Goal: Transaction & Acquisition: Purchase product/service

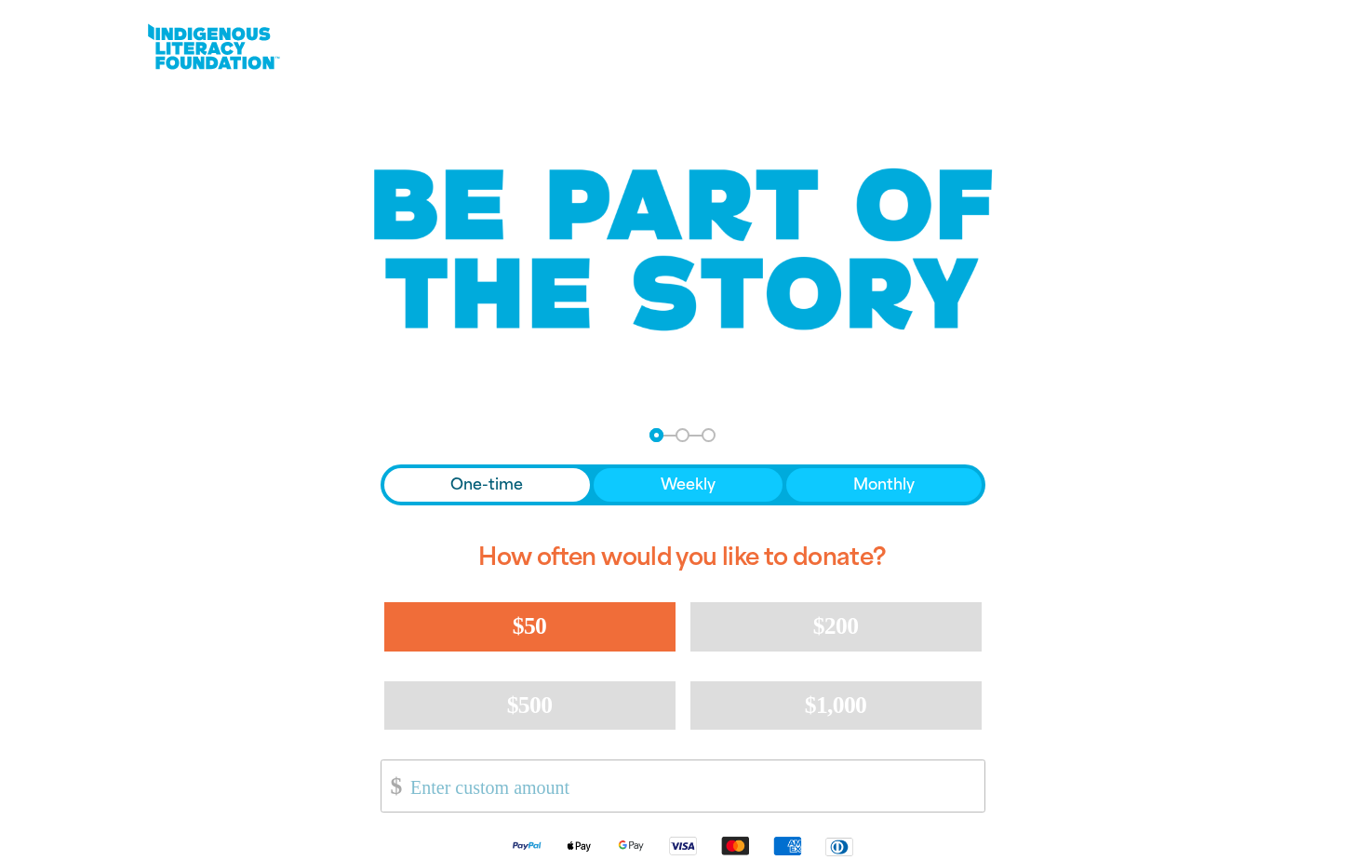
click at [533, 617] on span "$50" at bounding box center [530, 625] width 34 height 27
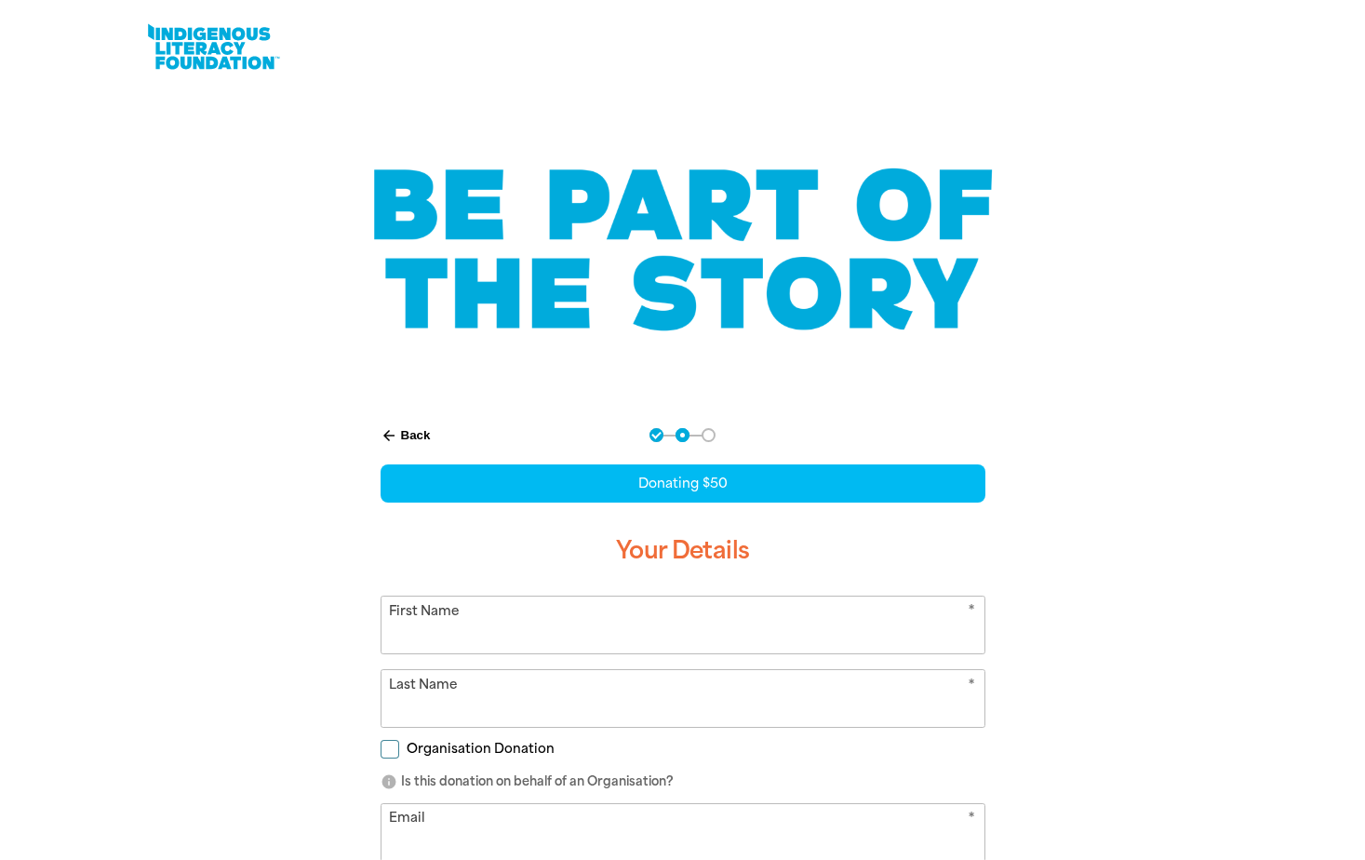
scroll to position [220, 0]
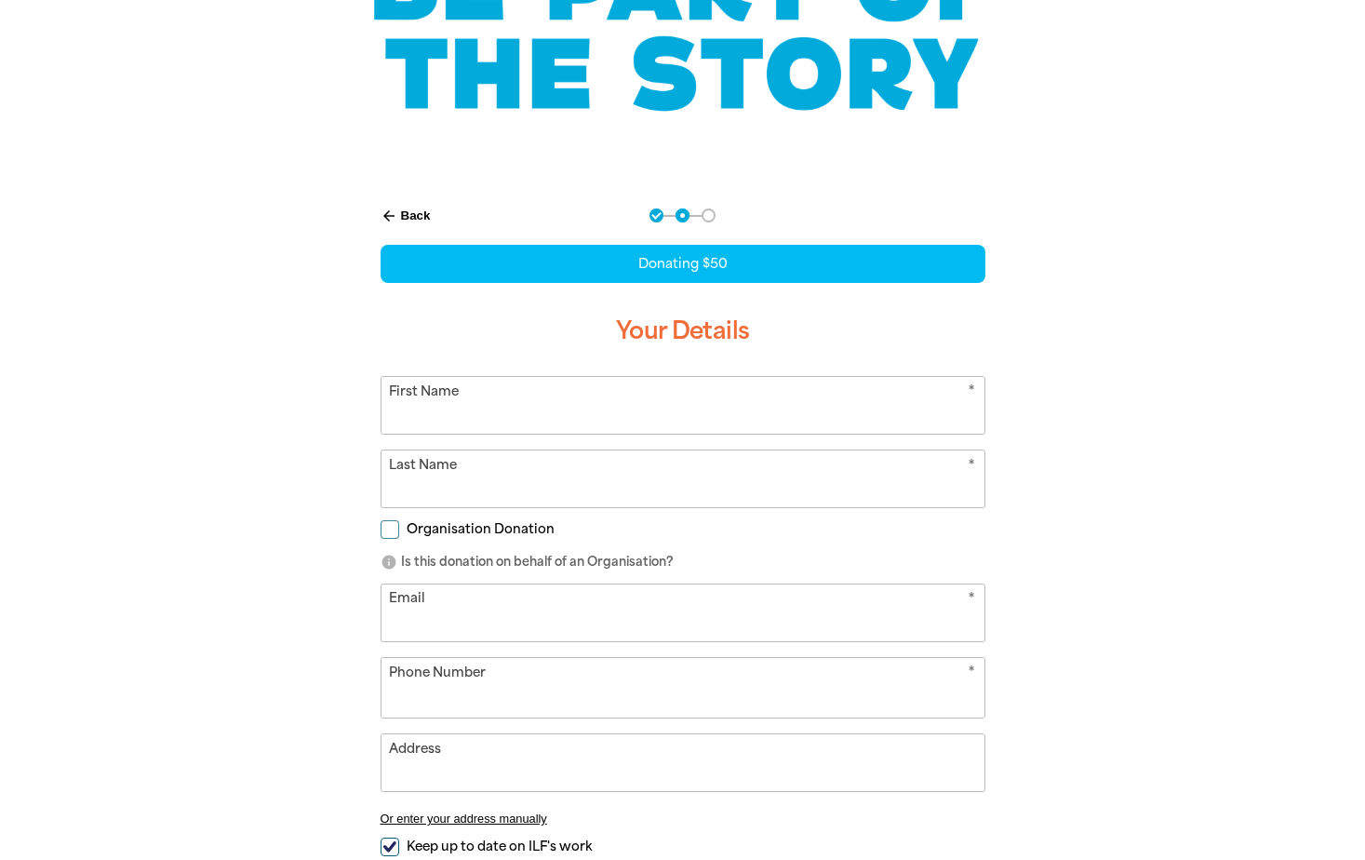
select select "AU"
click at [440, 413] on input "First Name" at bounding box center [683, 405] width 603 height 57
type input "[PERSON_NAME]"
type input "[PERSON_NAME][EMAIL_ADDRESS][PERSON_NAME][DOMAIN_NAME]"
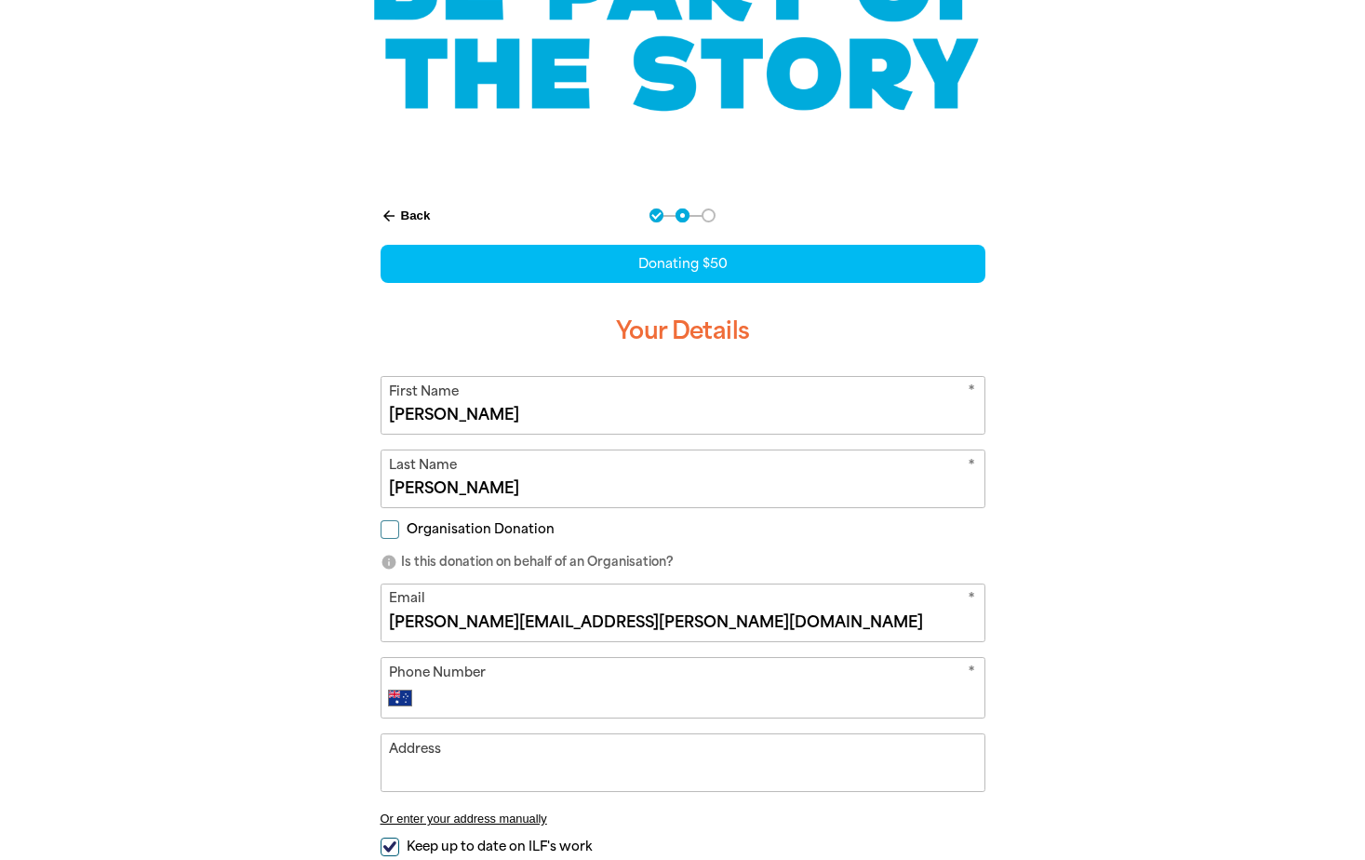
type input "[PHONE_NUMBER]"
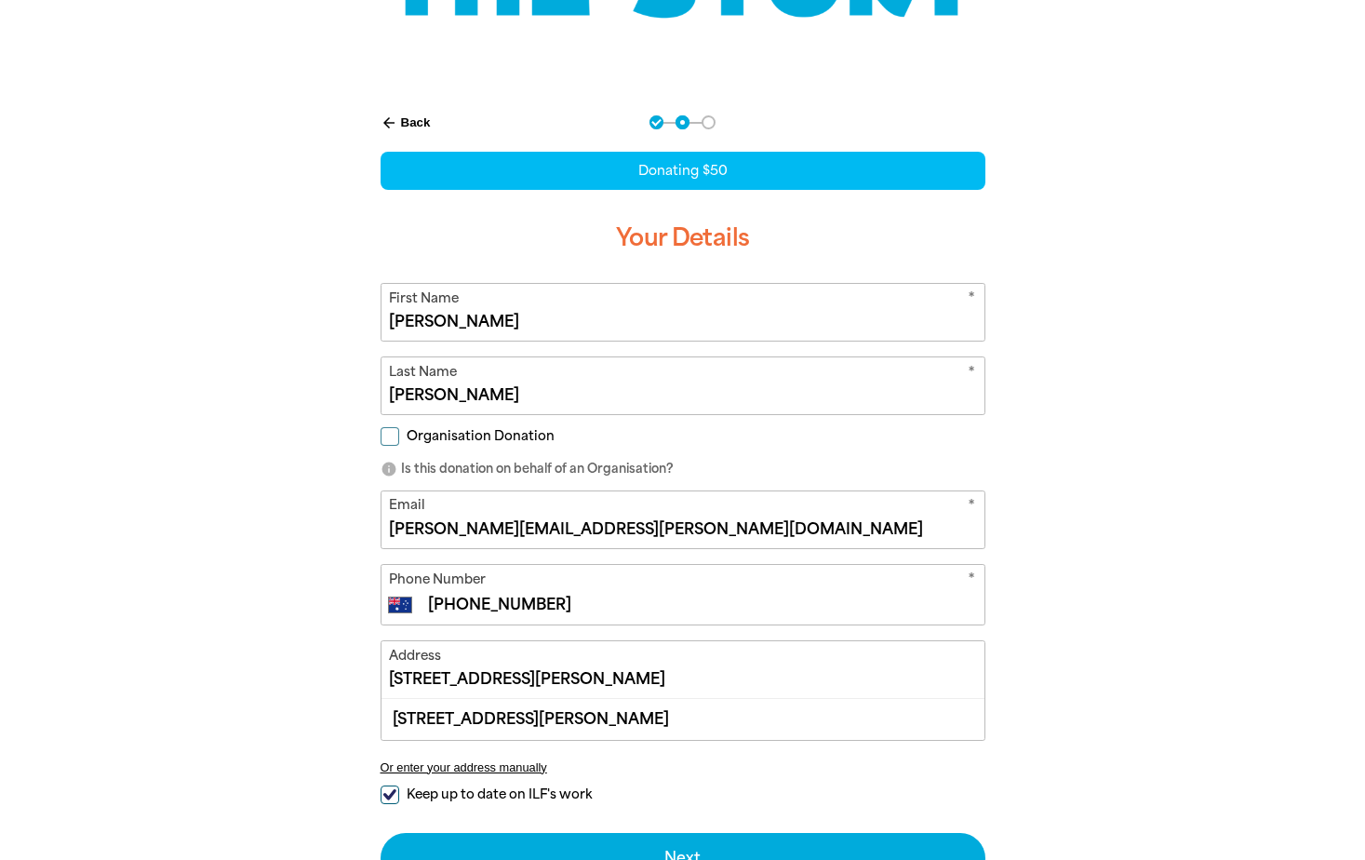
scroll to position [406, 0]
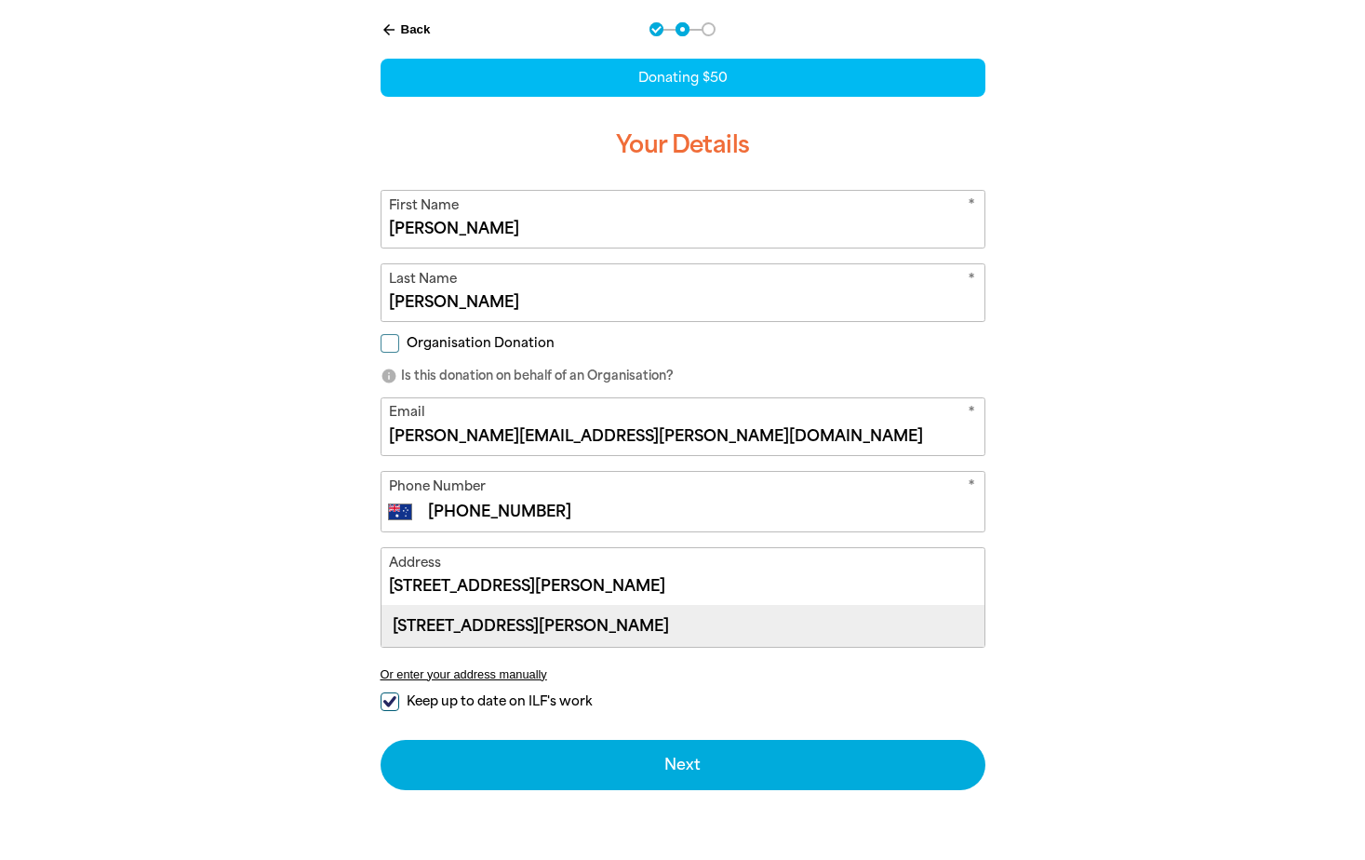
click at [512, 633] on div "[STREET_ADDRESS][PERSON_NAME]" at bounding box center [683, 626] width 603 height 40
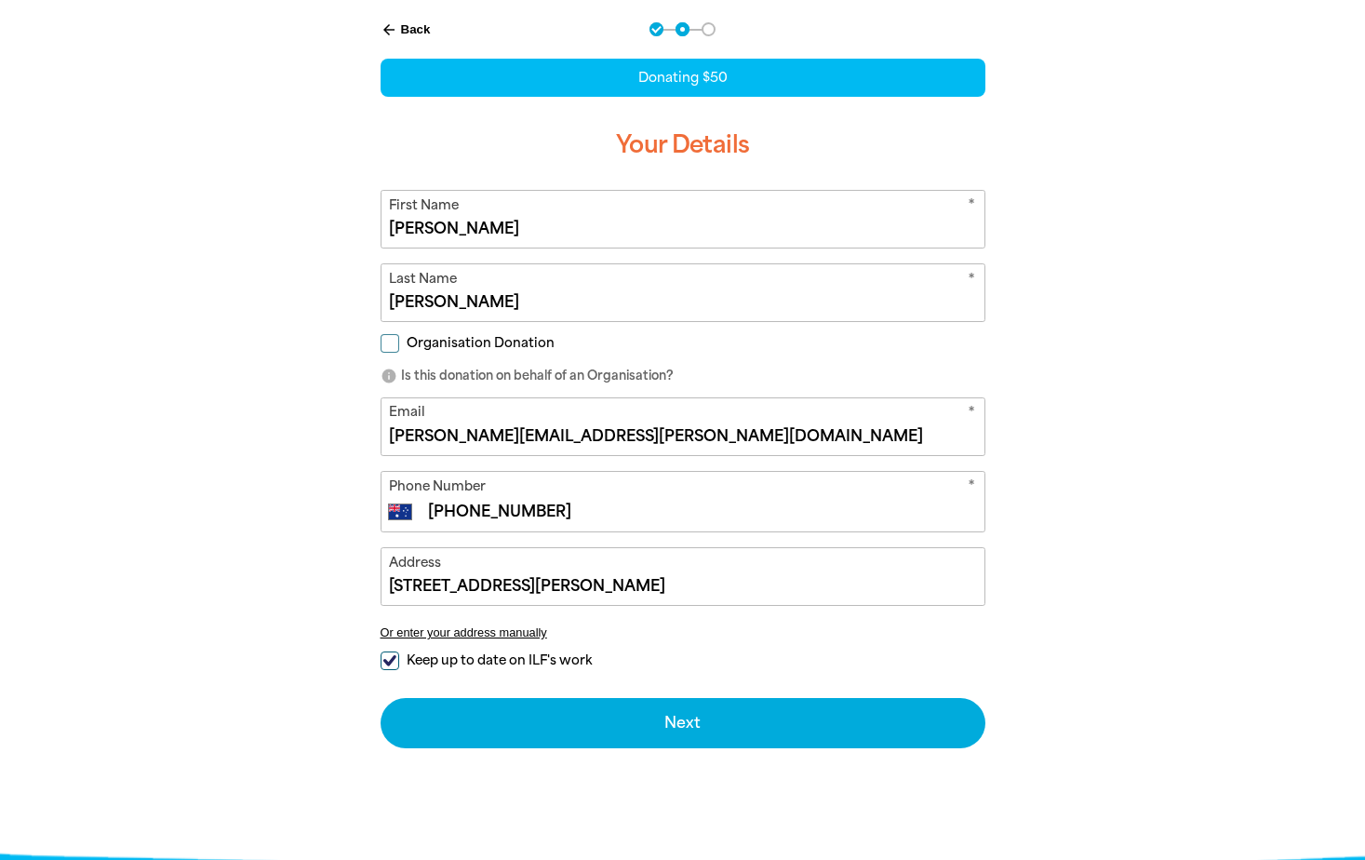
type input "[STREET_ADDRESS][PERSON_NAME]"
click at [391, 657] on input "Keep up to date on ILF's work" at bounding box center [390, 660] width 19 height 19
checkbox input "false"
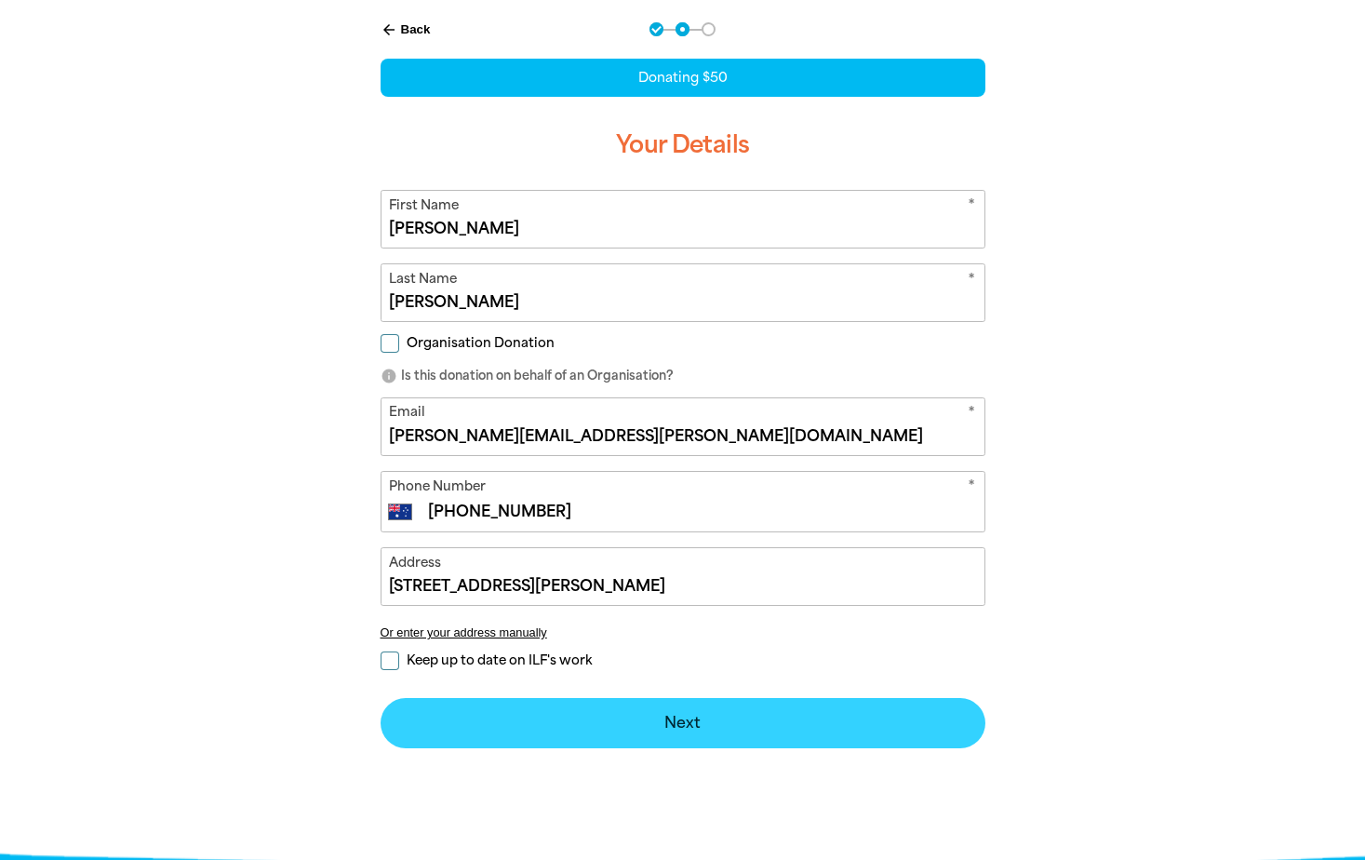
click at [666, 723] on button "Next chevron_right" at bounding box center [683, 723] width 605 height 50
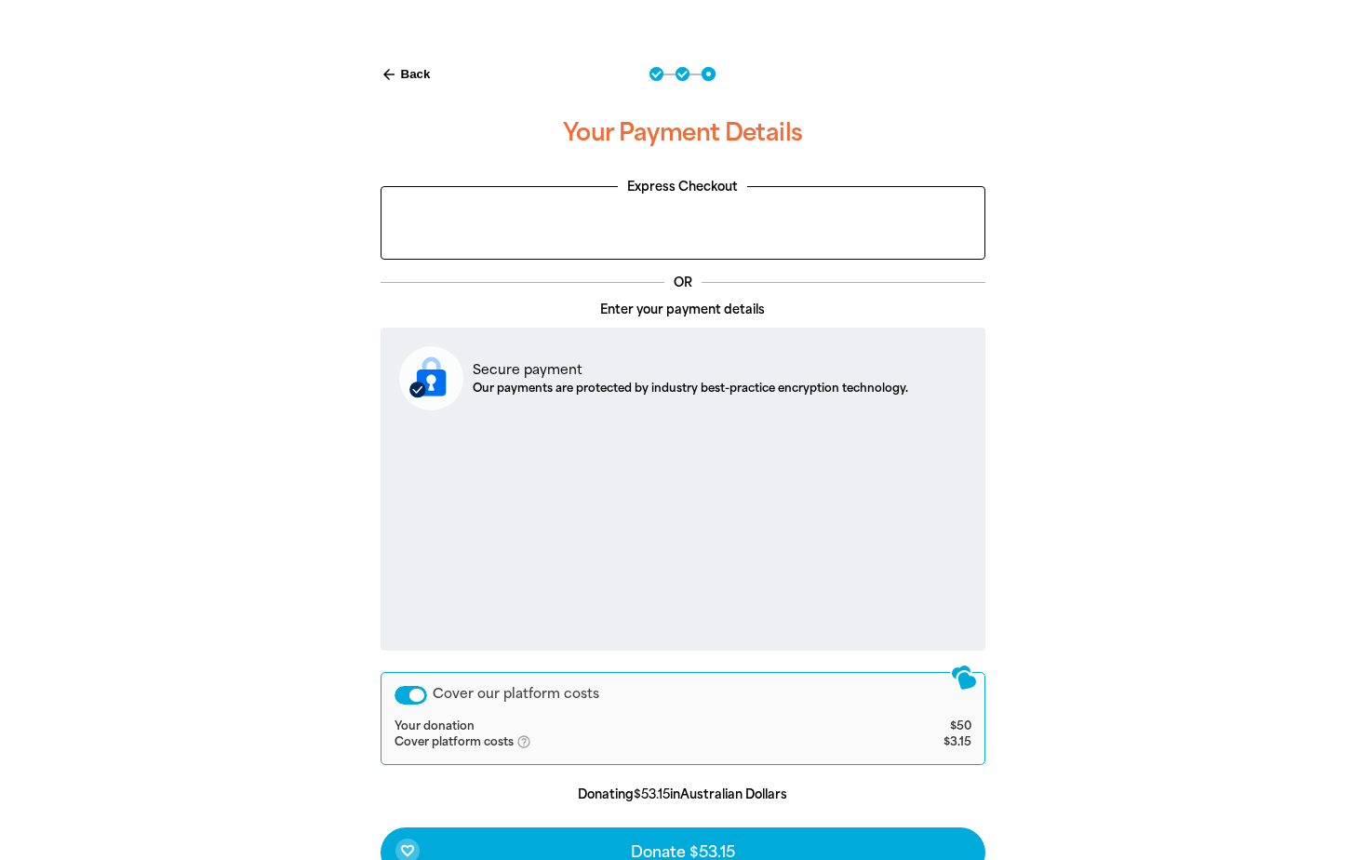
scroll to position [454, 0]
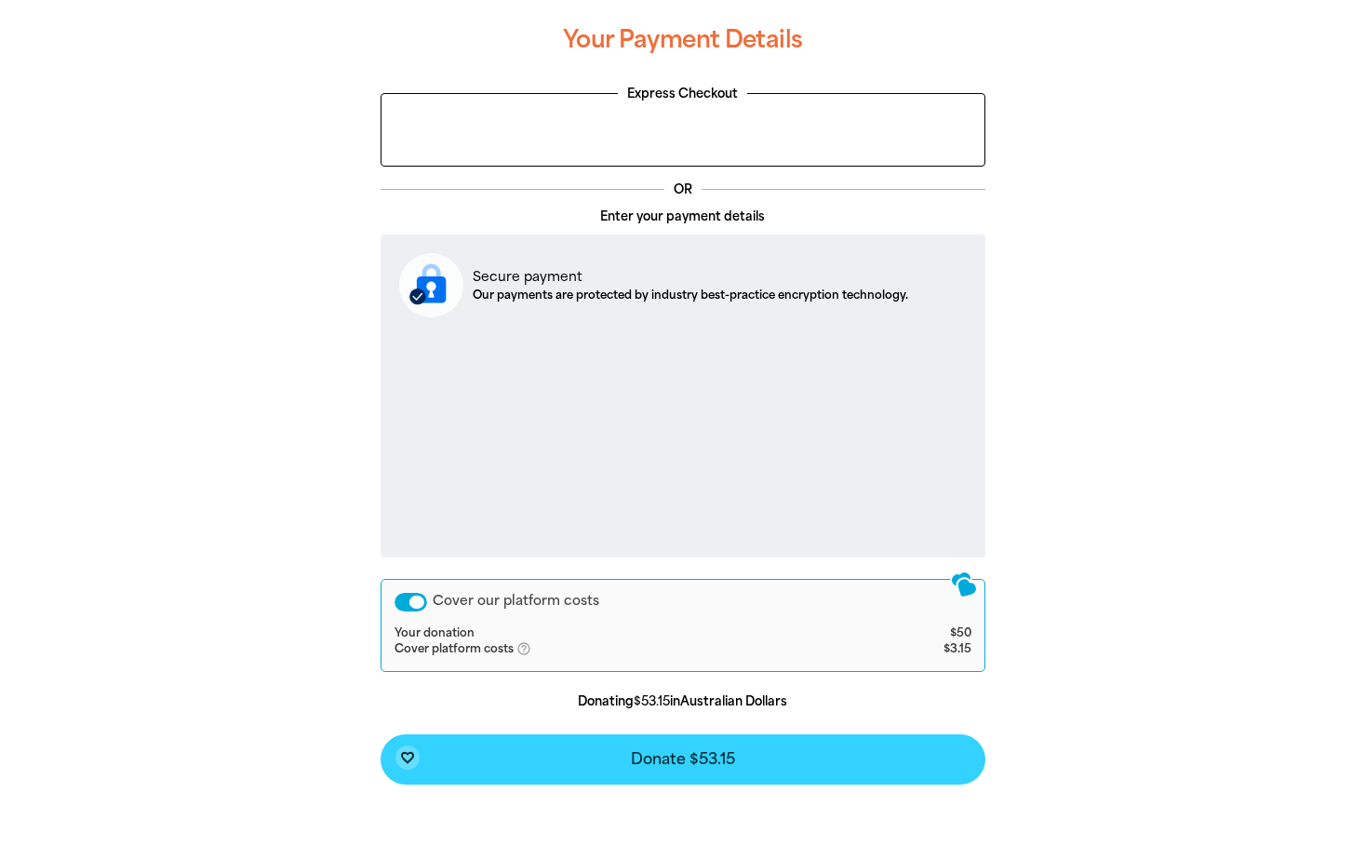
click at [677, 764] on span "Donate $53.15" at bounding box center [683, 759] width 104 height 15
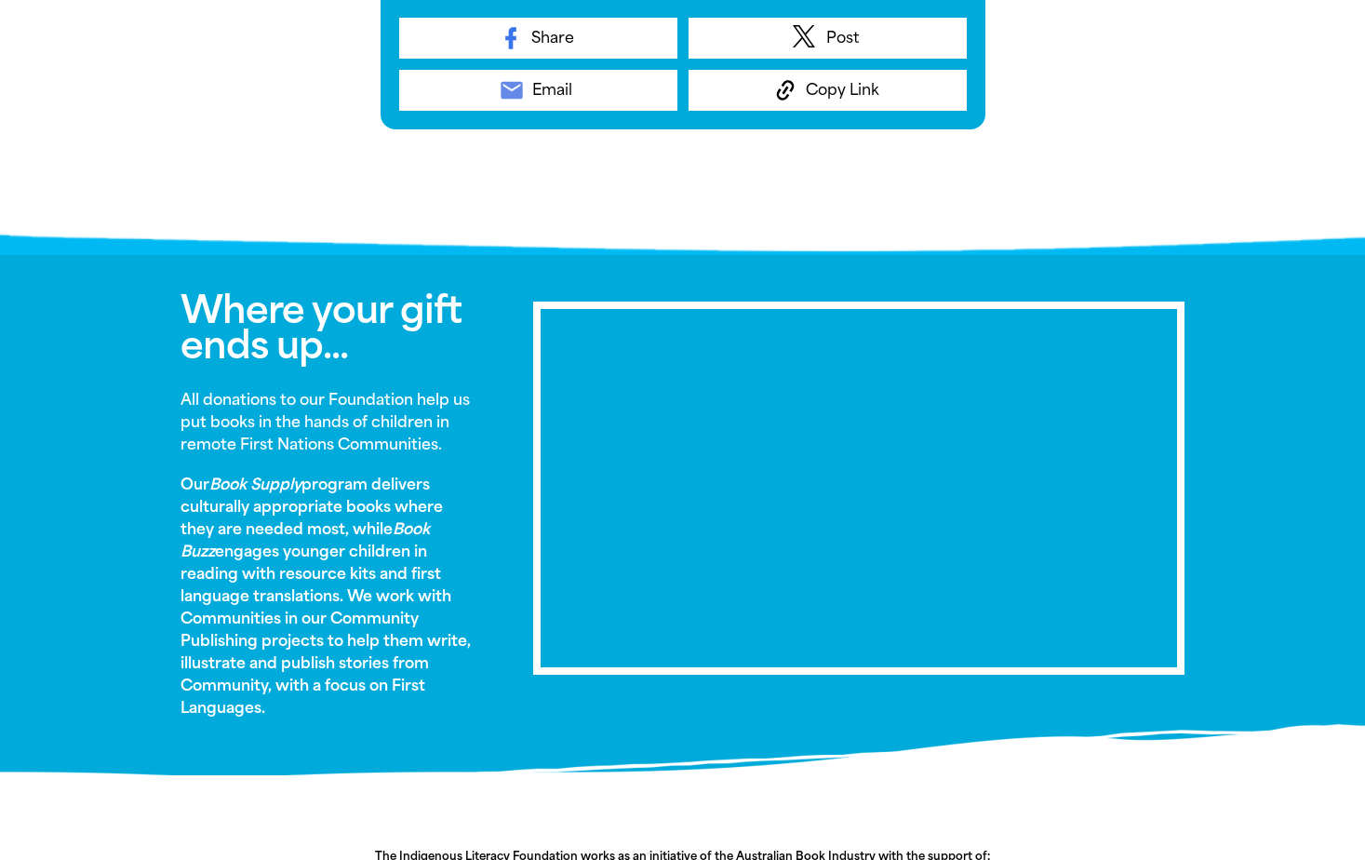
scroll to position [589, 0]
